Goal: Transaction & Acquisition: Purchase product/service

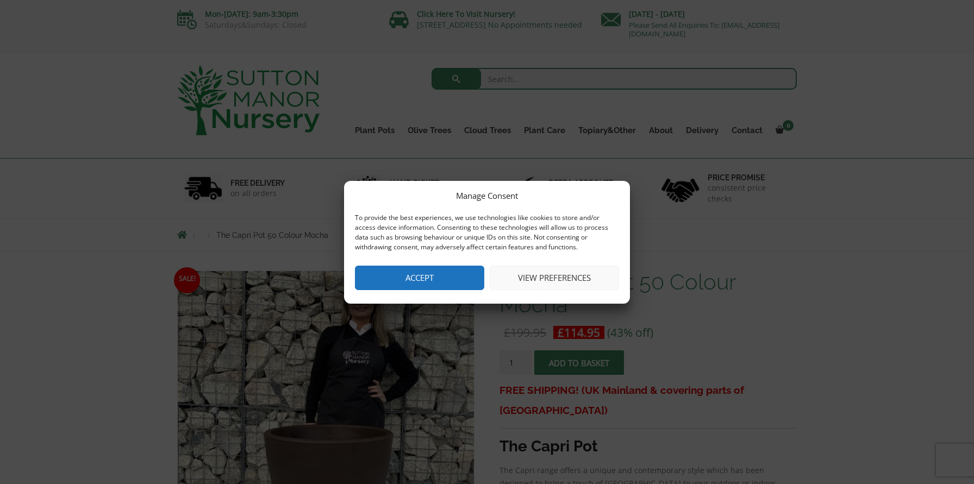
click at [449, 271] on button "Accept" at bounding box center [419, 278] width 129 height 24
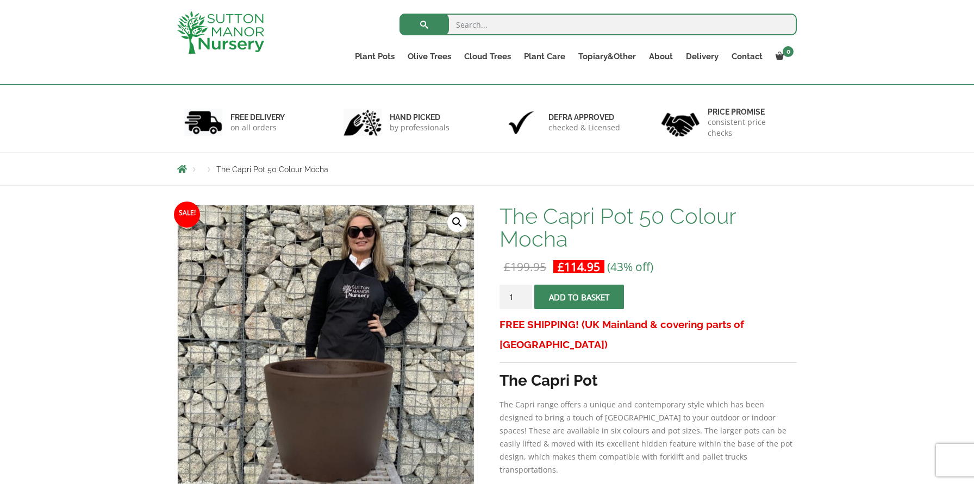
scroll to position [46, 0]
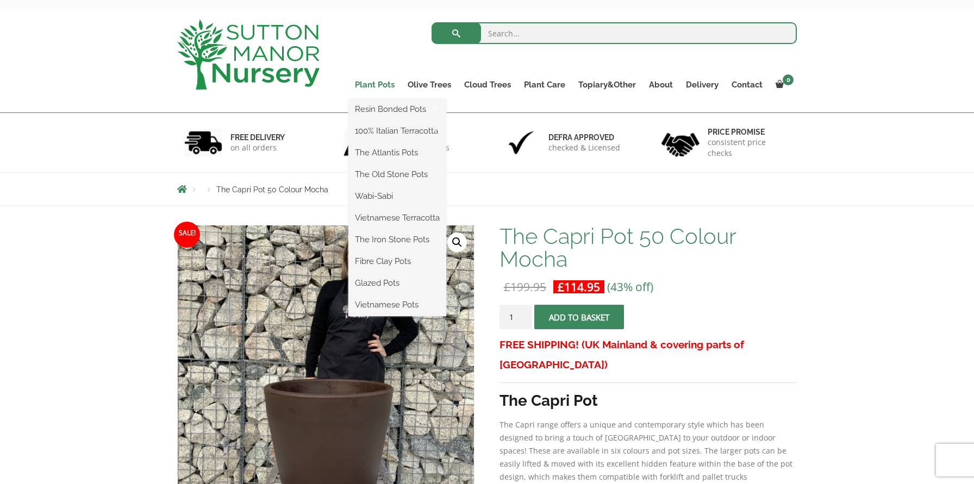
click at [364, 86] on link "Plant Pots" at bounding box center [374, 84] width 53 height 15
click at [373, 80] on link "Plant Pots" at bounding box center [374, 84] width 53 height 15
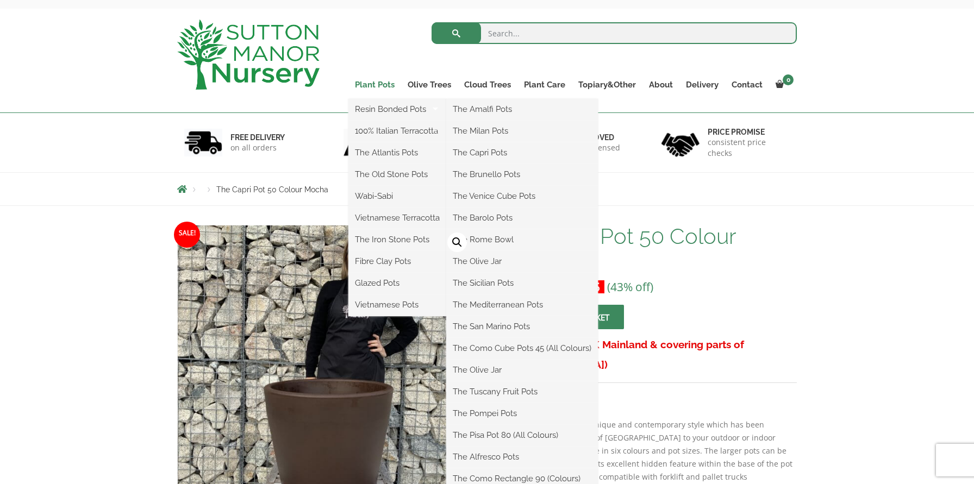
click at [388, 80] on link "Plant Pots" at bounding box center [374, 84] width 53 height 15
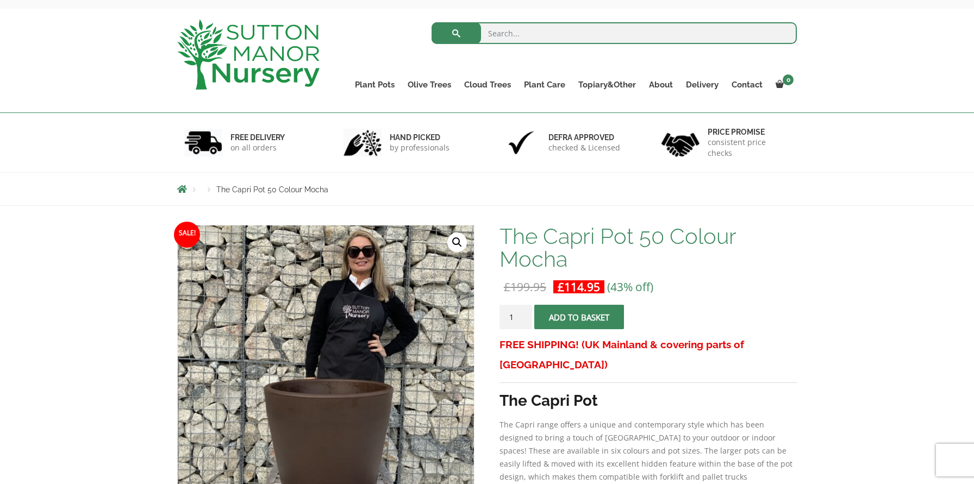
click at [527, 33] on input "search" at bounding box center [615, 33] width 366 height 22
type input "50 cm plant pot"
click at [432, 22] on button "submit" at bounding box center [456, 33] width 49 height 22
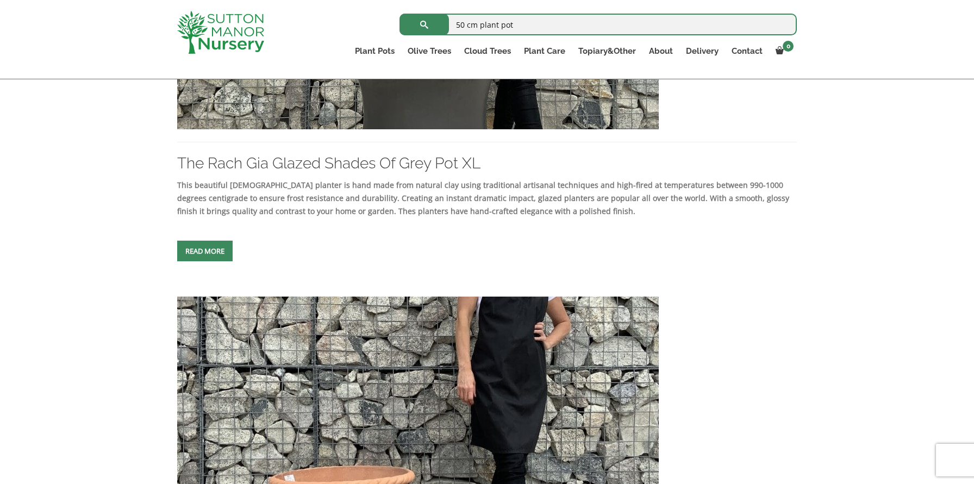
scroll to position [424, 0]
